Goal: Task Accomplishment & Management: Manage account settings

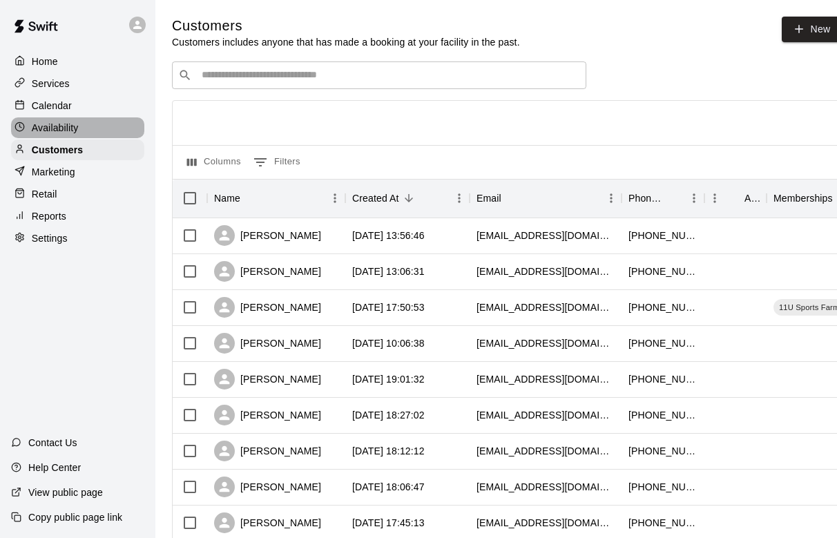
click at [87, 125] on div "Availability" at bounding box center [77, 127] width 133 height 21
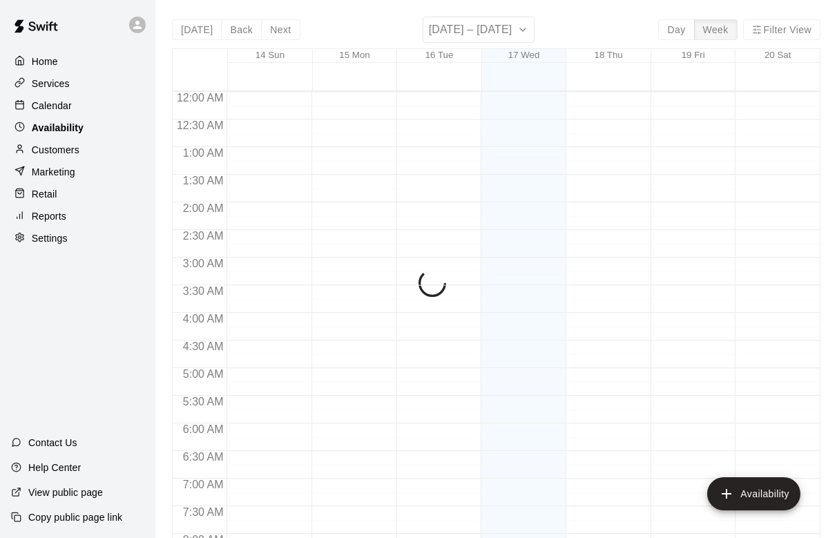
scroll to position [631, 0]
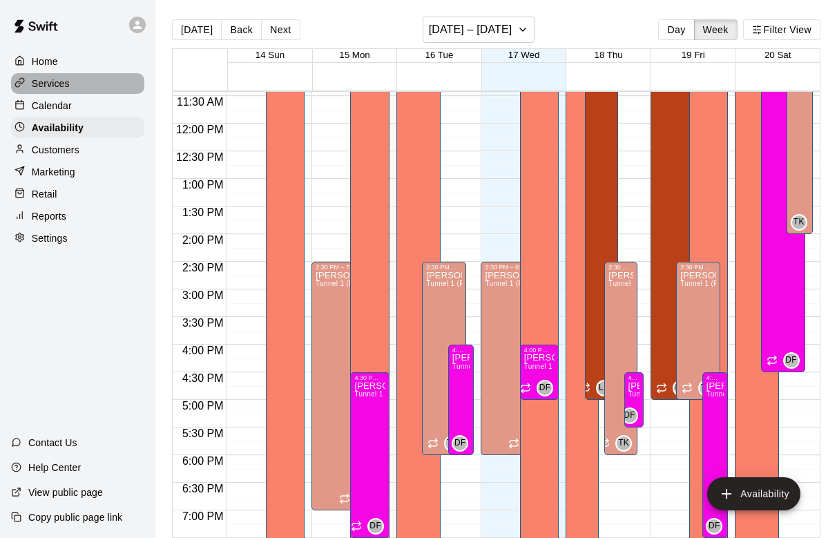
click at [53, 77] on p "Services" at bounding box center [51, 84] width 38 height 14
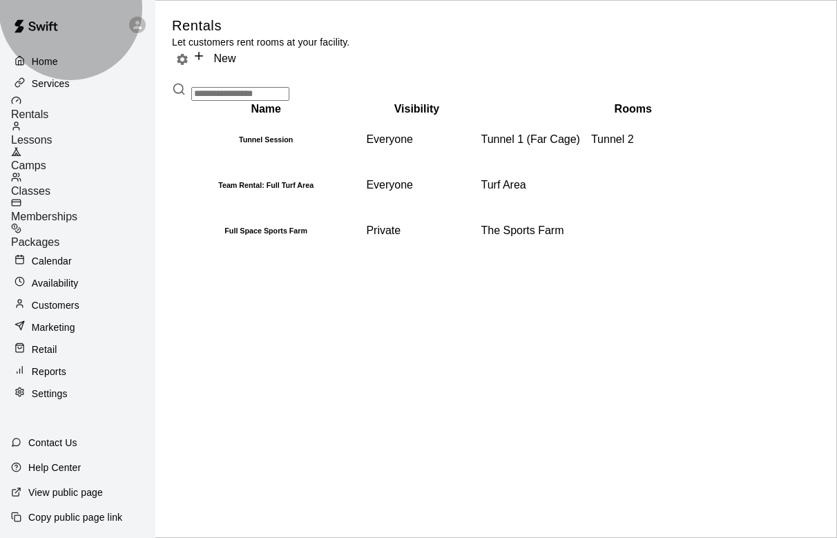
click at [104, 125] on div "Lessons" at bounding box center [83, 134] width 144 height 26
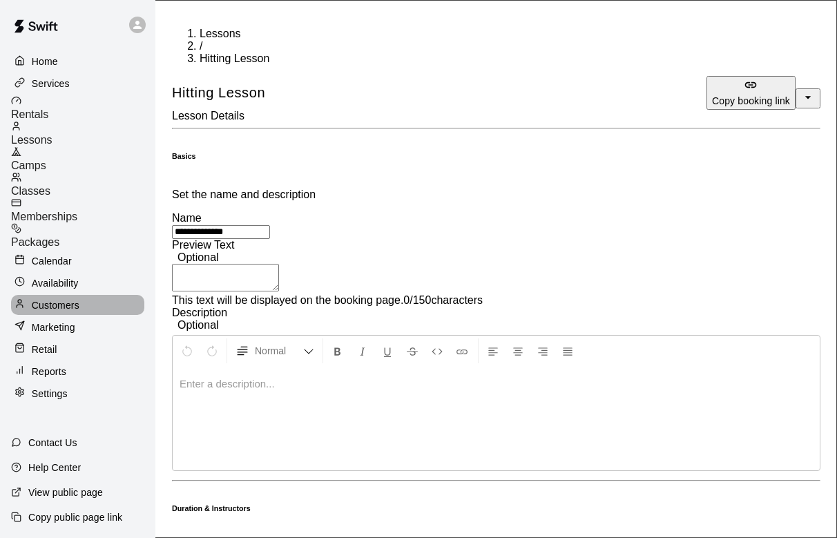
click at [58, 298] on p "Customers" at bounding box center [56, 305] width 48 height 14
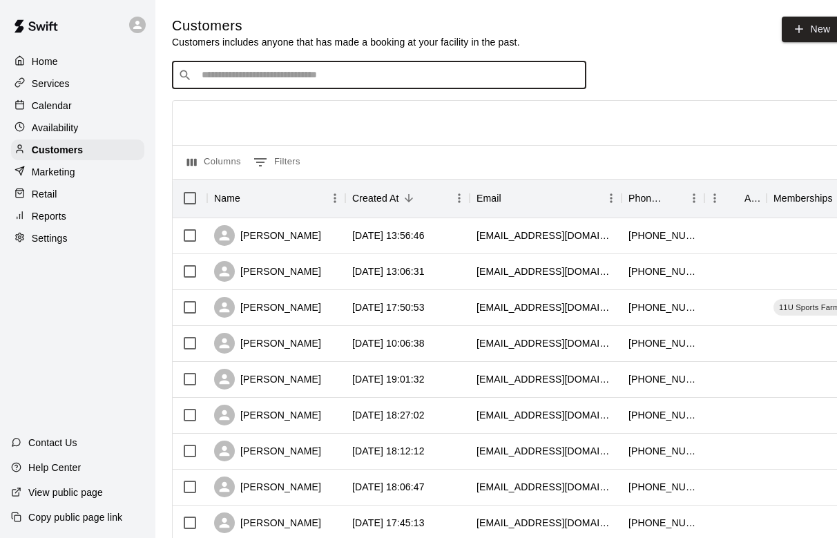
click at [249, 68] on input "Search customers by name or email" at bounding box center [388, 75] width 383 height 14
type input "****"
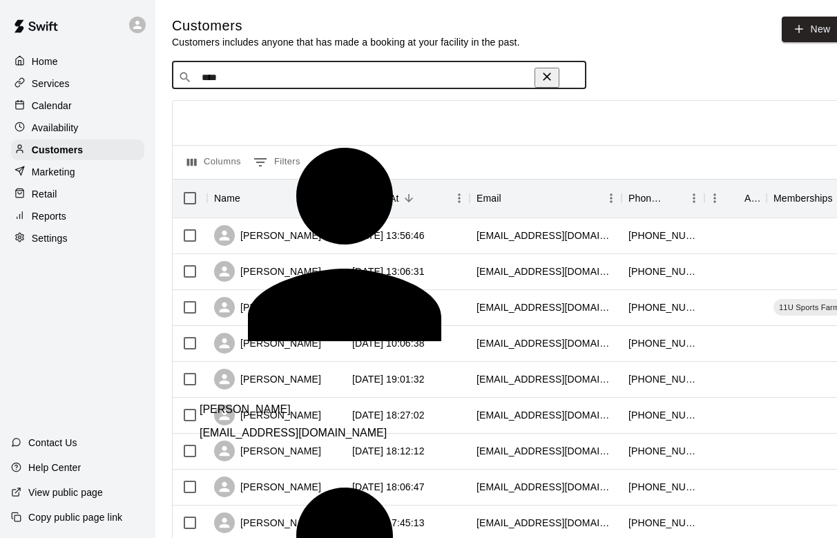
click at [265, 403] on p "[PERSON_NAME]" at bounding box center [245, 409] width 91 height 12
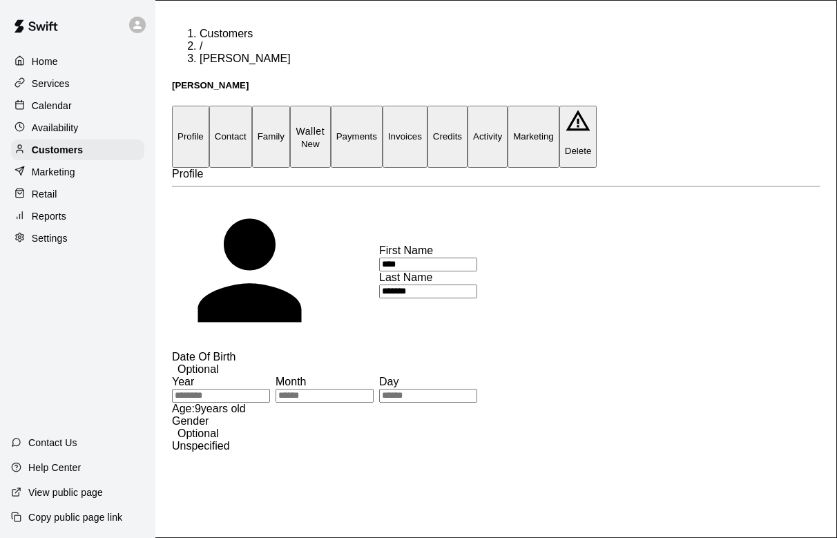
click at [508, 106] on button "Activity" at bounding box center [488, 136] width 40 height 61
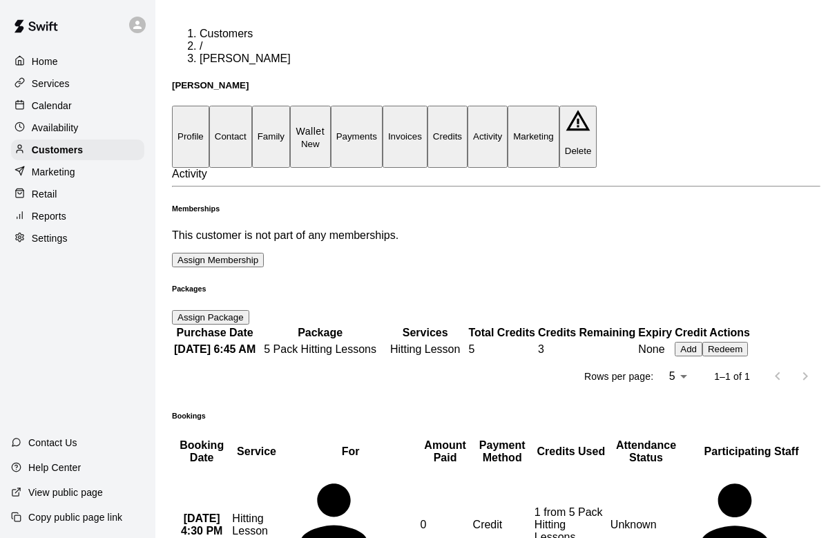
click at [468, 106] on button "Credits" at bounding box center [447, 136] width 40 height 61
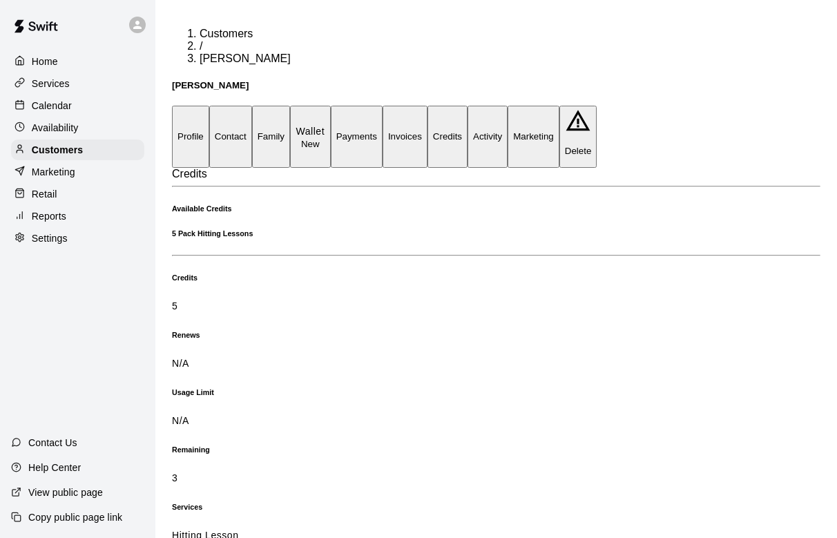
click at [331, 106] on button "Wallet New" at bounding box center [310, 136] width 41 height 61
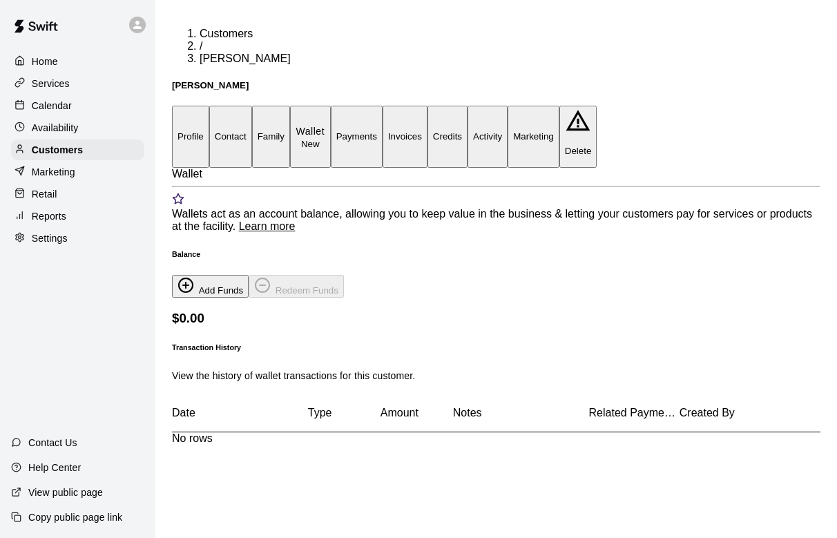
click at [290, 106] on button "Family" at bounding box center [271, 136] width 38 height 61
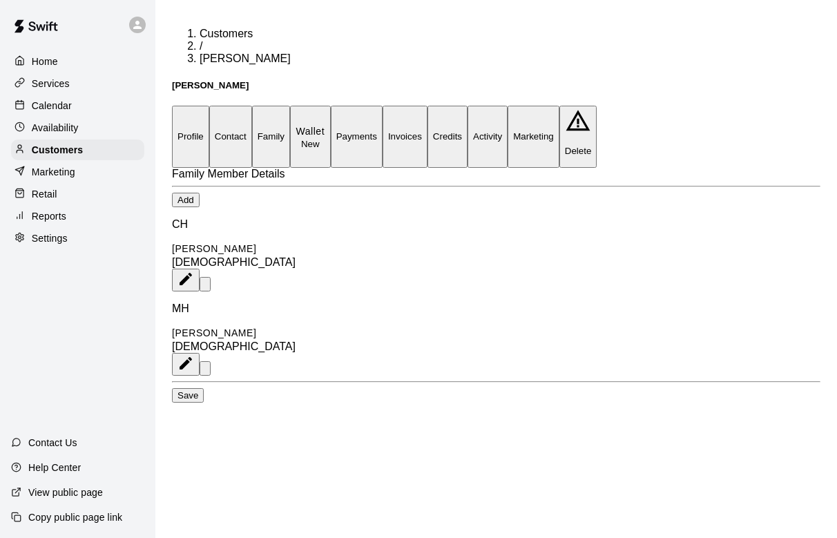
click at [252, 106] on button "Contact" at bounding box center [230, 136] width 43 height 61
select select "**"
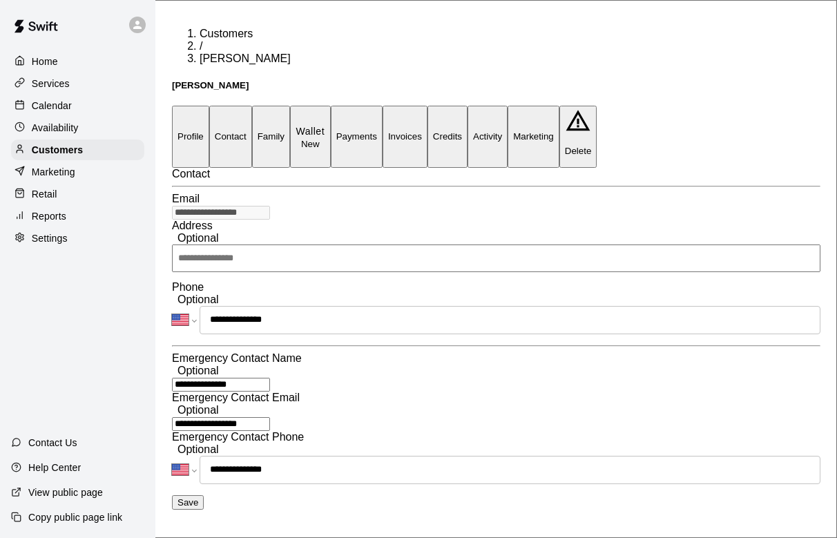
click at [209, 106] on button "Profile" at bounding box center [190, 136] width 37 height 61
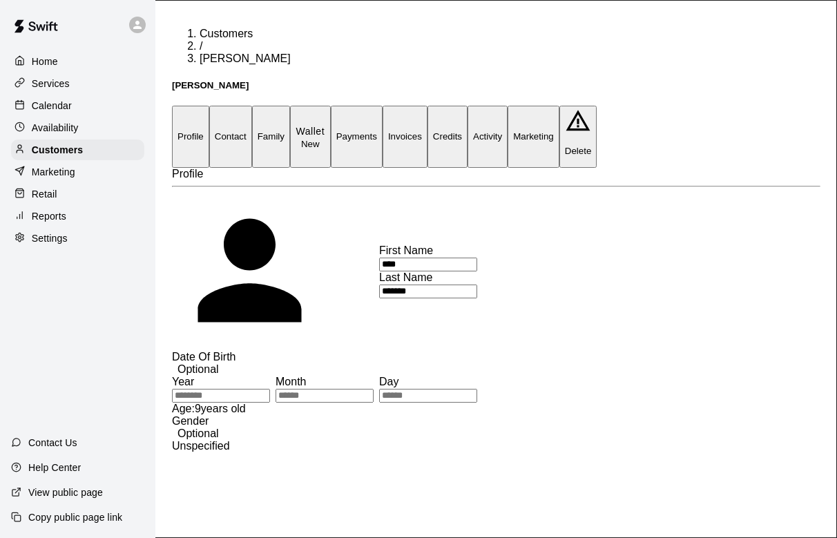
click at [64, 86] on p "Services" at bounding box center [51, 84] width 38 height 14
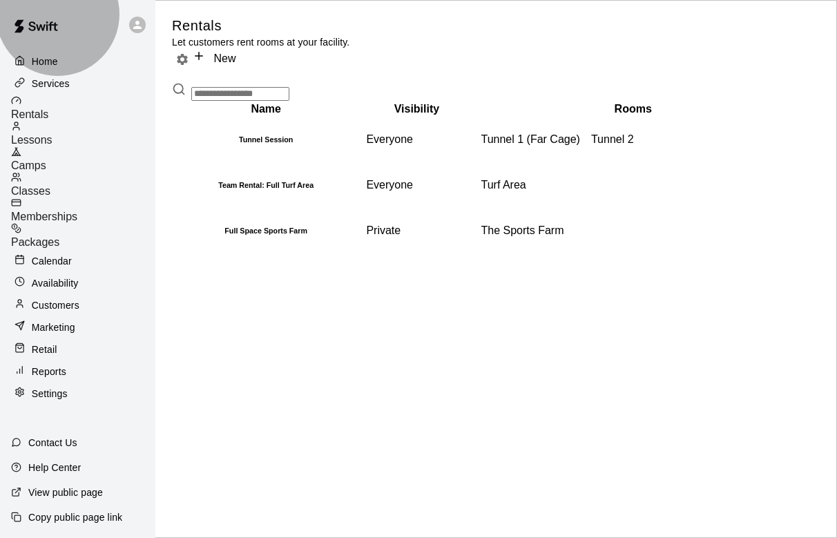
click at [90, 131] on div "Lessons" at bounding box center [83, 134] width 144 height 26
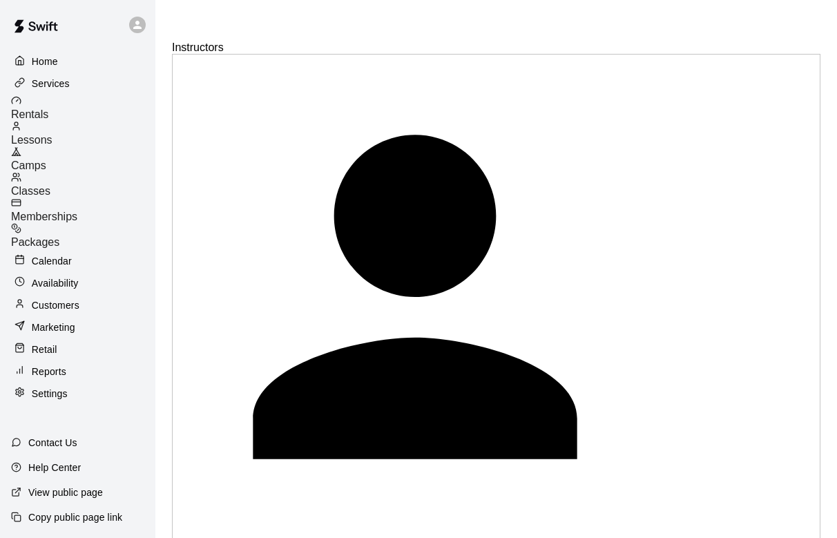
scroll to position [1194, 0]
